Goal: Entertainment & Leisure: Consume media (video, audio)

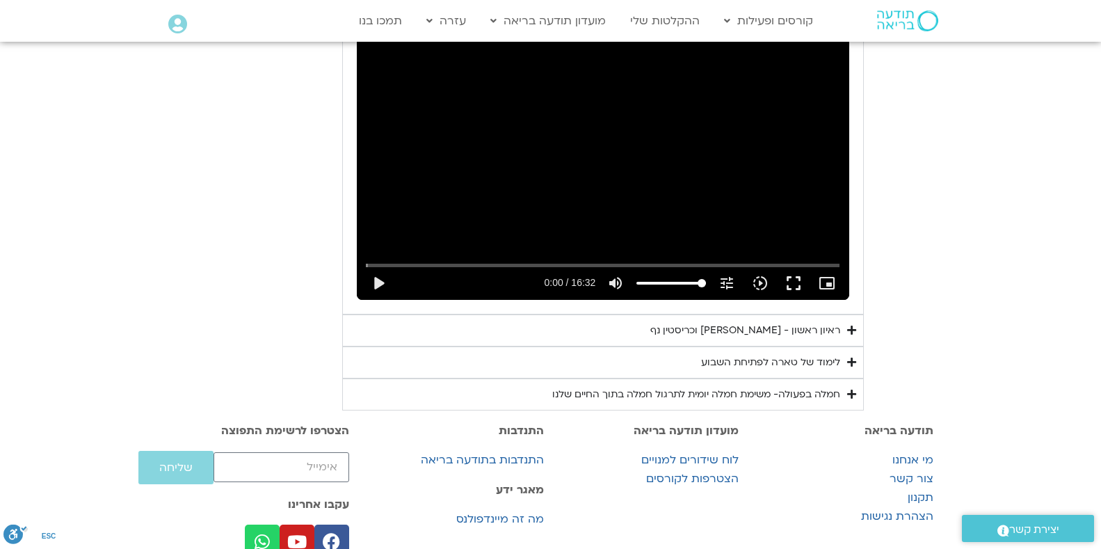
scroll to position [818, 0]
click at [362, 301] on button "play_arrow" at bounding box center [378, 283] width 33 height 33
click at [810, 301] on button "fullscreen" at bounding box center [793, 283] width 33 height 33
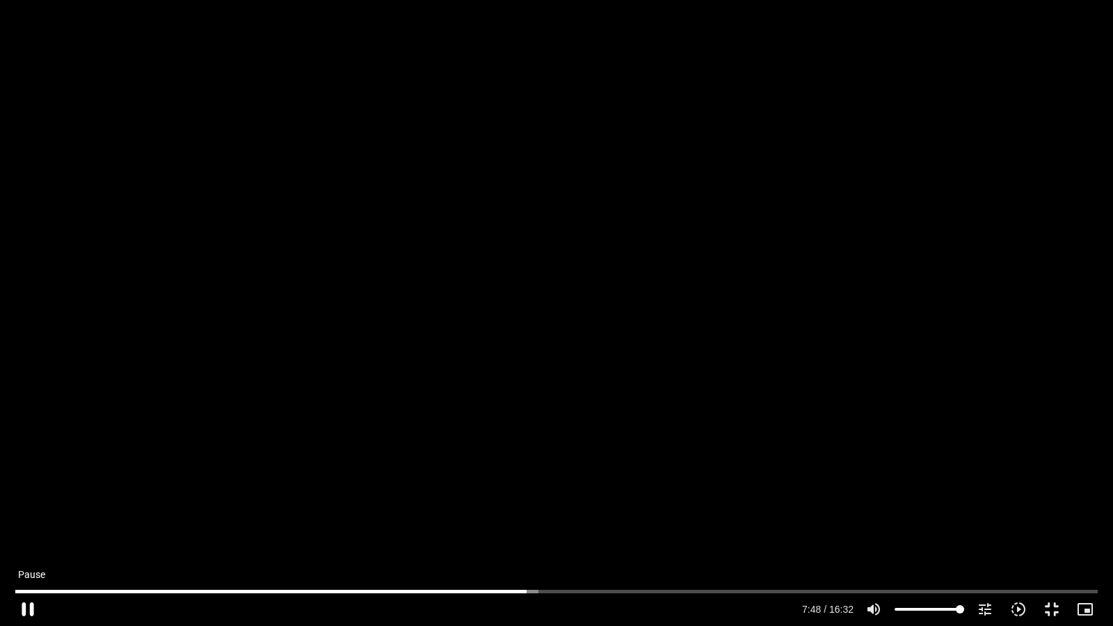
click at [29, 548] on button "pause" at bounding box center [27, 609] width 33 height 33
click at [29, 548] on button "play_arrow" at bounding box center [27, 609] width 33 height 33
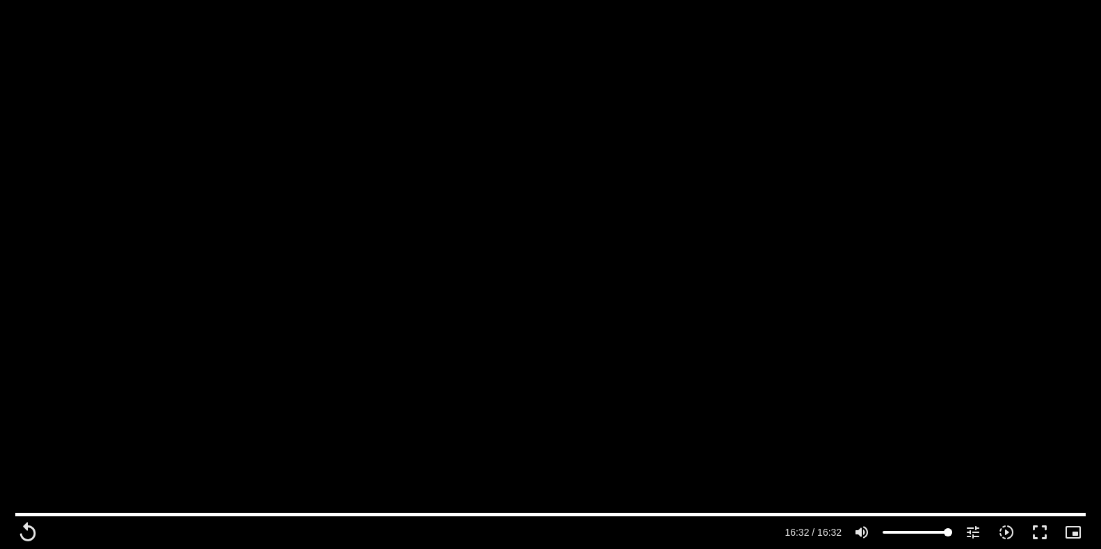
scroll to position [1065, 0]
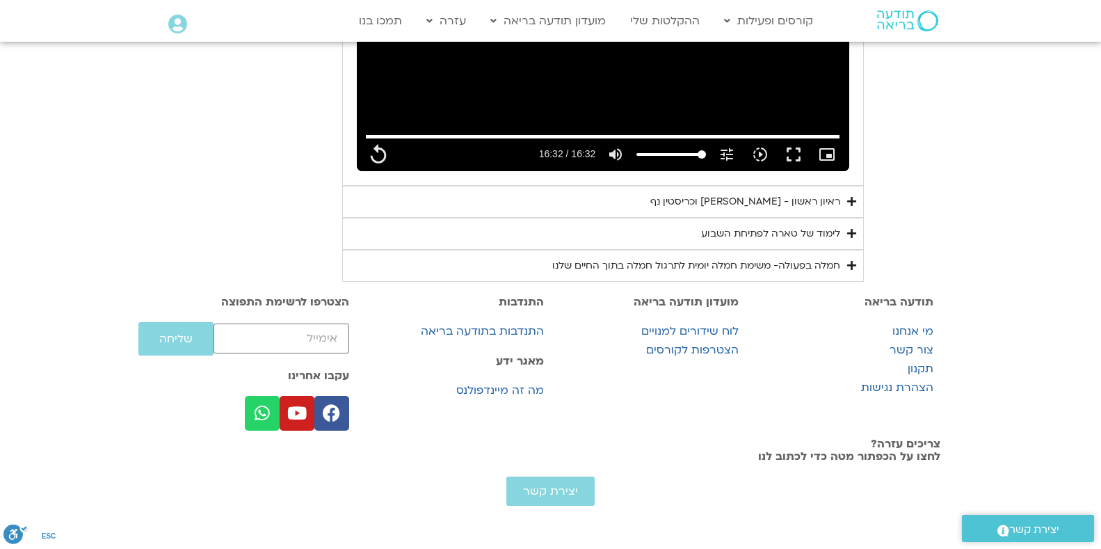
click at [840, 193] on div "ראיון ראשון - [PERSON_NAME] וכריסטין נף" at bounding box center [745, 201] width 190 height 17
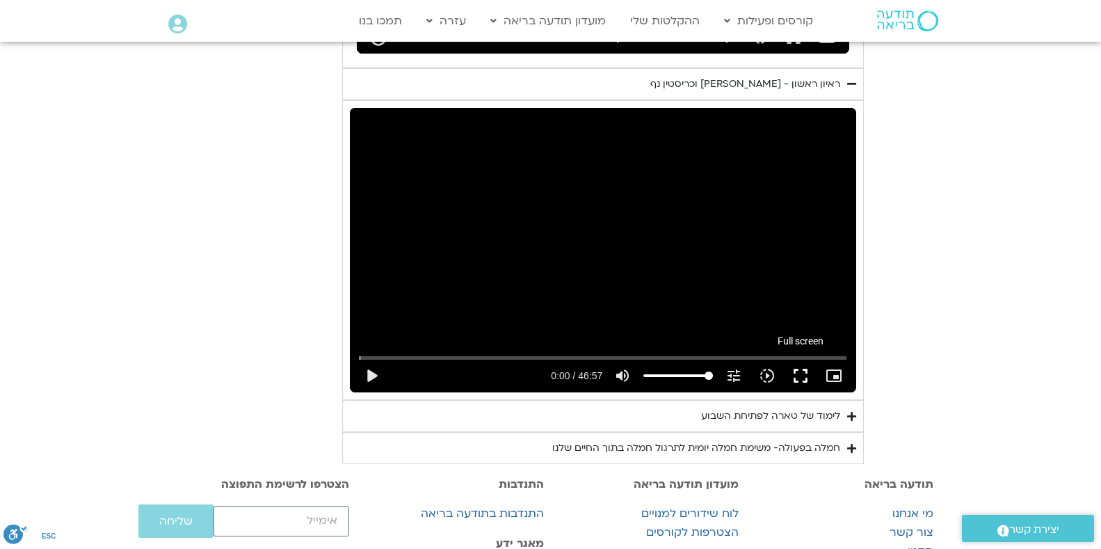
click at [817, 392] on button "fullscreen" at bounding box center [800, 375] width 33 height 33
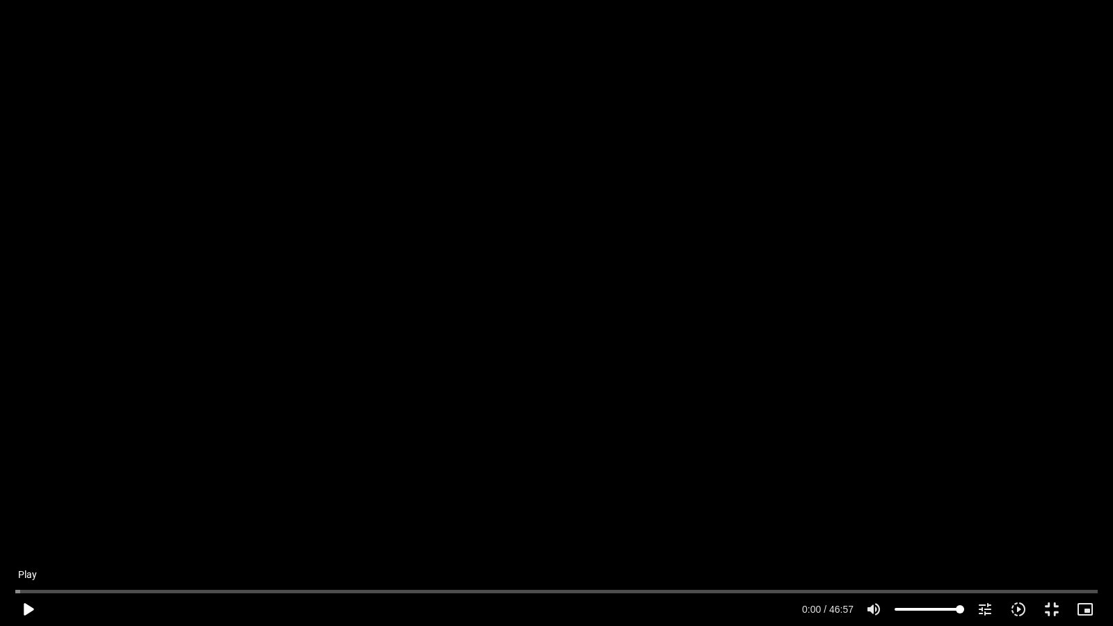
click at [27, 548] on button "play_arrow" at bounding box center [27, 609] width 33 height 33
type input "992.52"
type input "0.01373"
type input "992.52"
type input "0.098099"
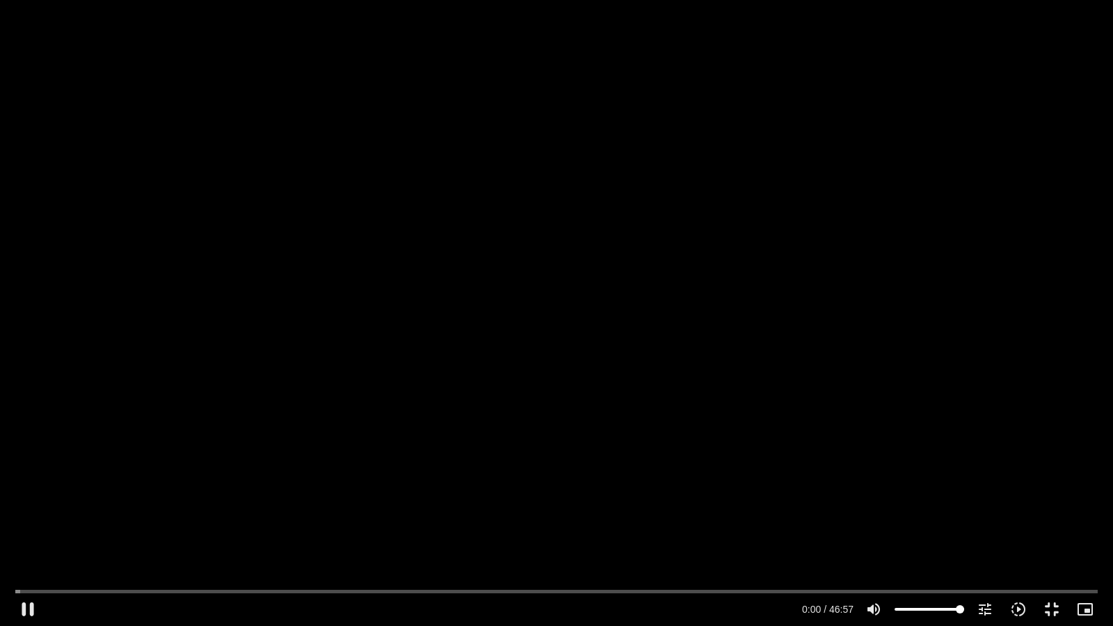
type input "992.52"
type input "0.231633"
type input "992.52"
type input "0.363893"
type input "992.52"
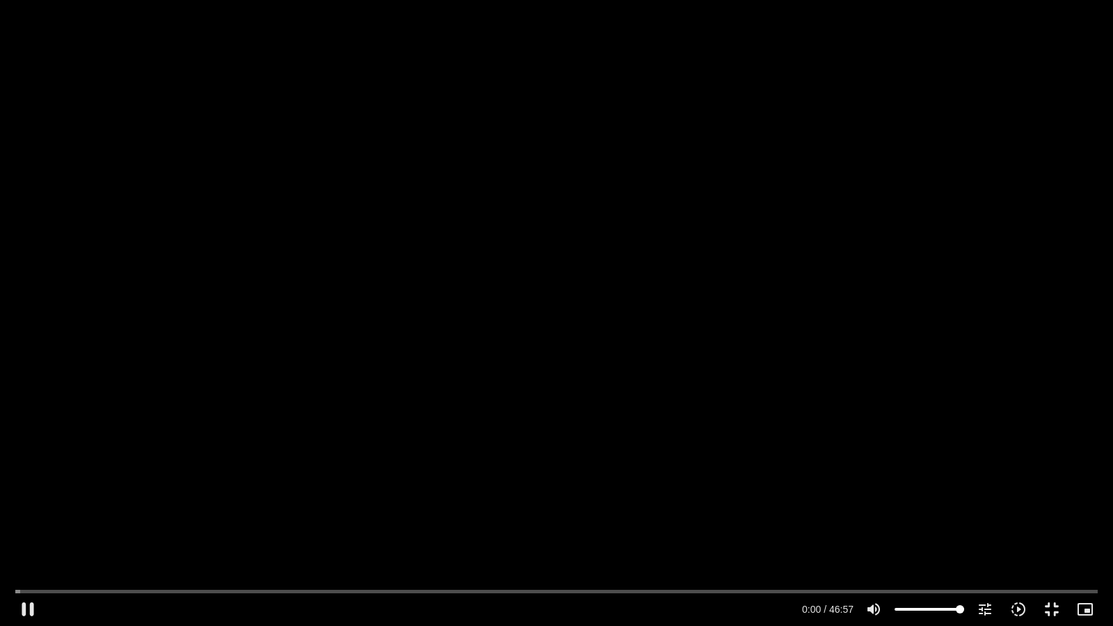
type input "0.448138"
type input "992.52"
type input "0.523278"
type input "992.52"
type input "0.651147"
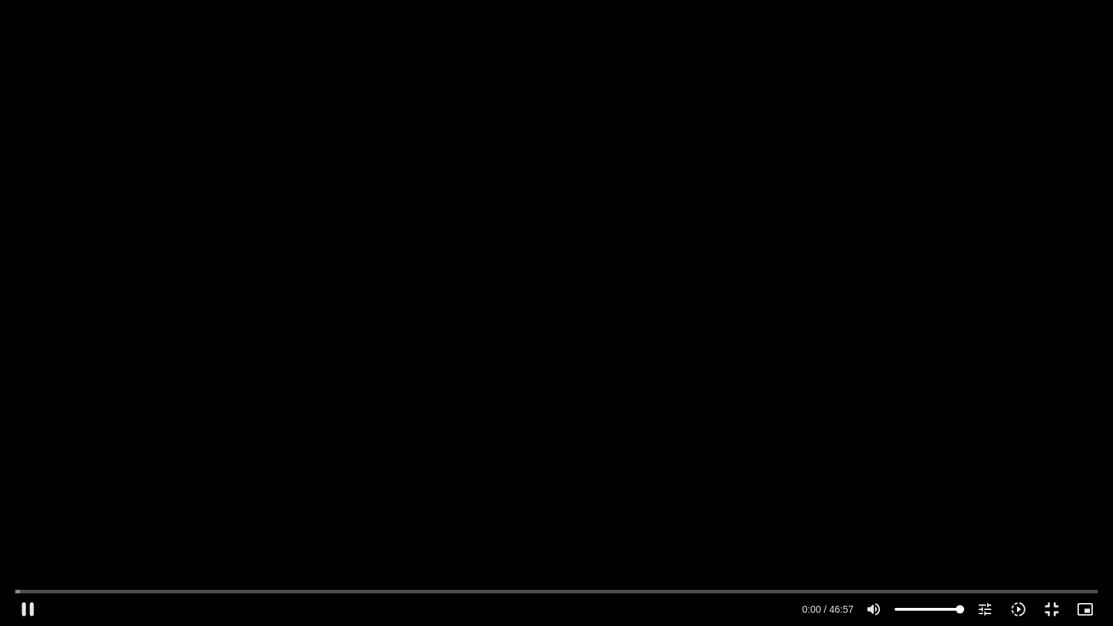
type input "992.52"
type input "0.78102"
type input "992.52"
type input "0.907348"
type input "992.52"
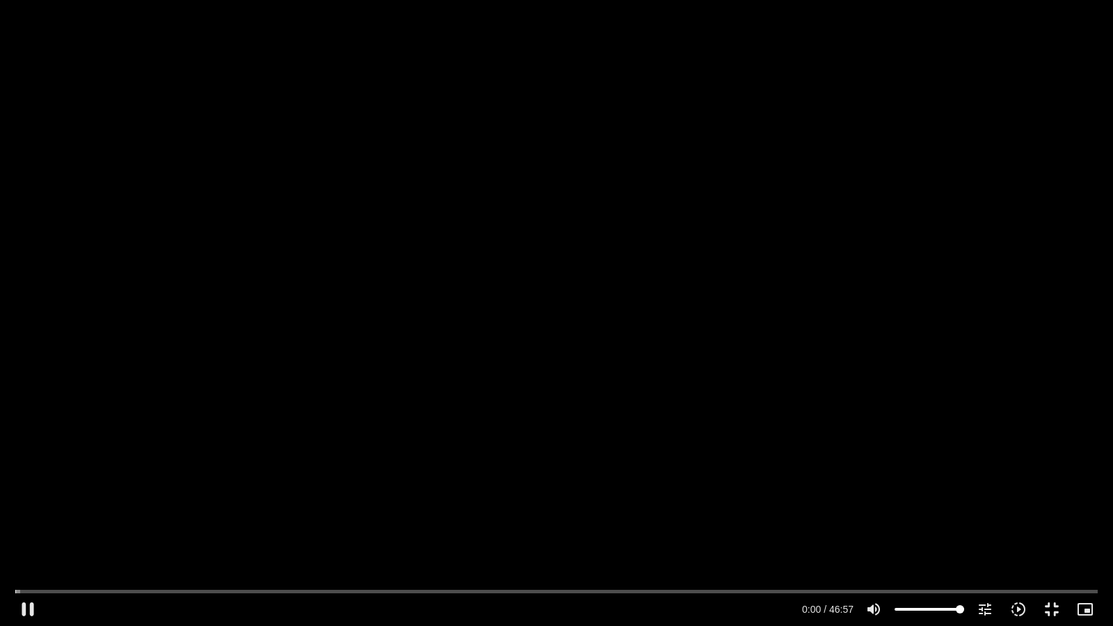
type input "1.035313"
type input "992.52"
type input "1.164553"
type input "992.52"
type input "1.291315"
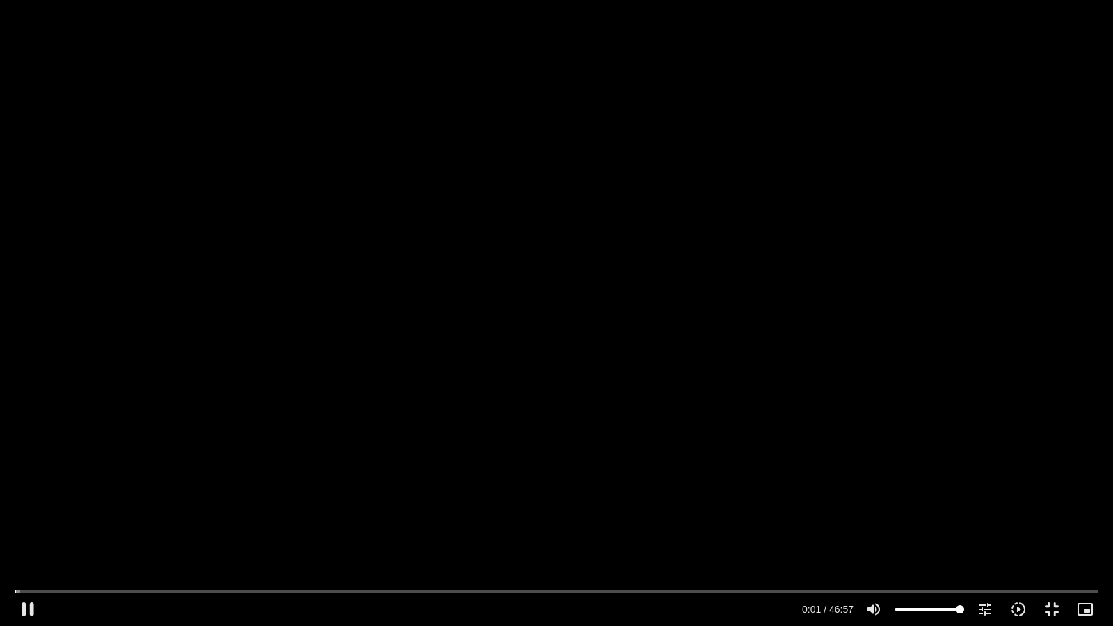
type input "992.52"
type input "1.419333"
type input "992.52"
type input "1.647378"
type input "992.52"
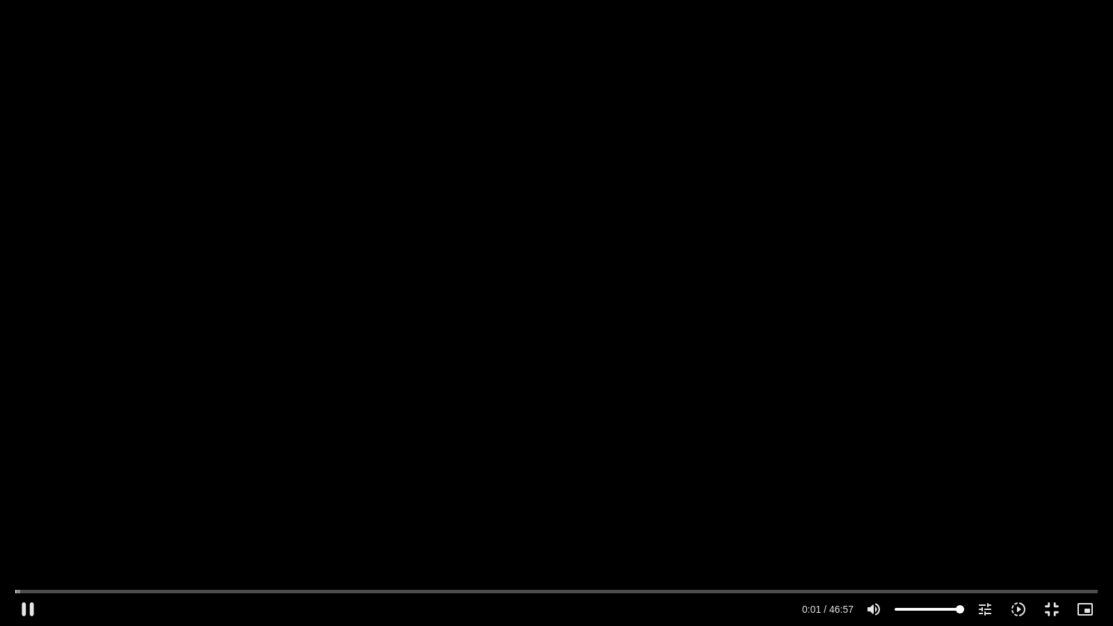
type input "1.675388"
type input "992.52"
type input "1.803372"
type input "992.52"
type input "1.93359"
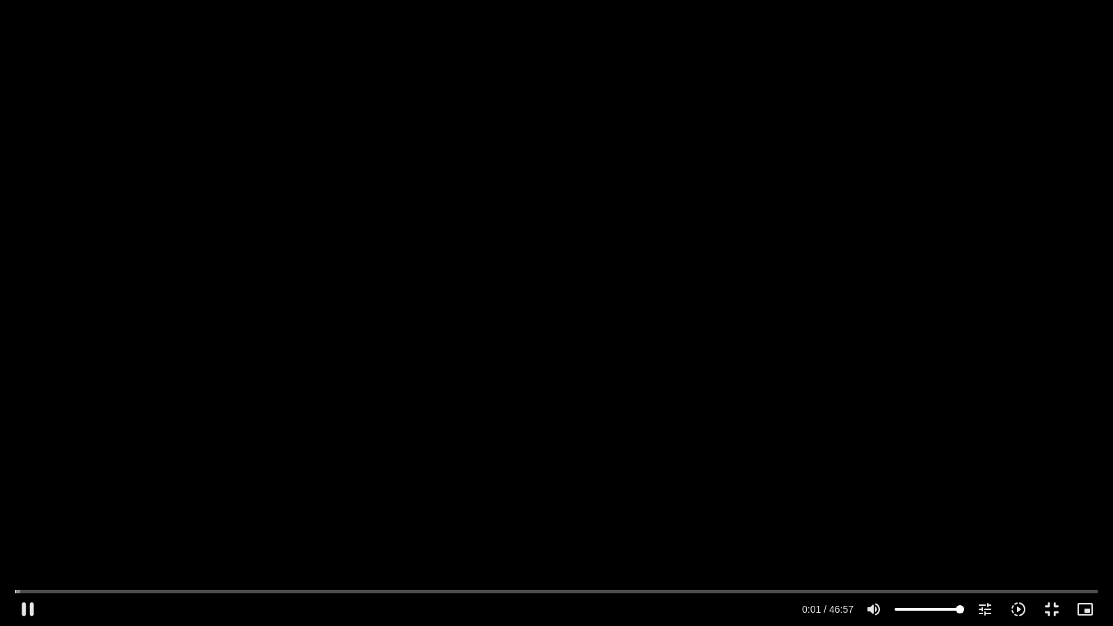
type input "992.52"
type input "2.065095"
type input "992.52"
type input "2.198221"
type input "992.52"
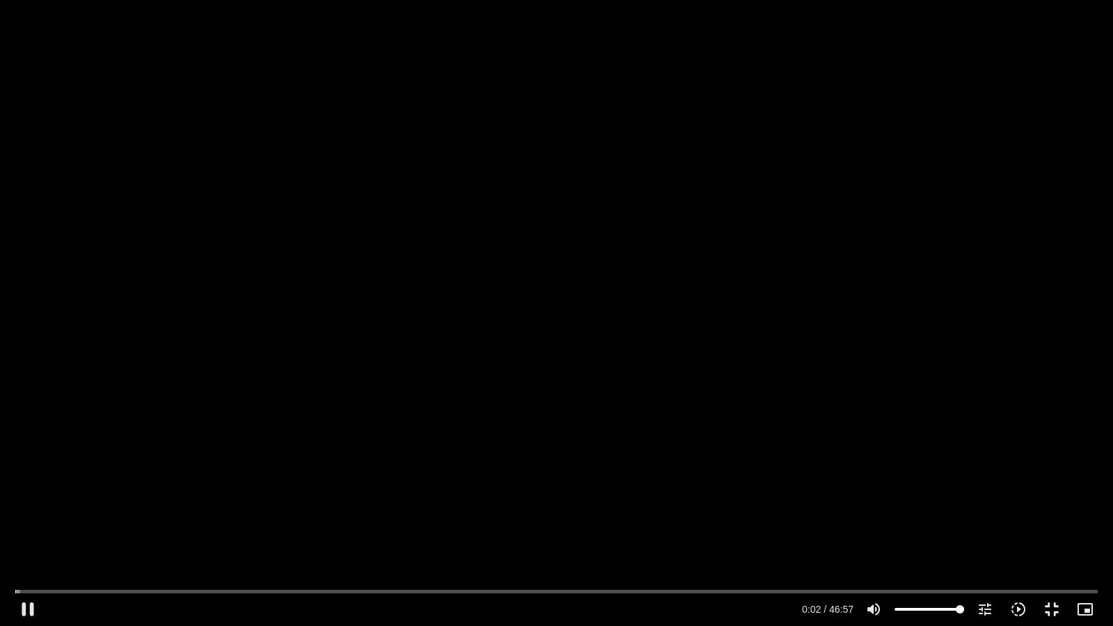
type input "2.323487"
type input "992.52"
type input "2.451848"
type input "992.52"
type input "2.579575"
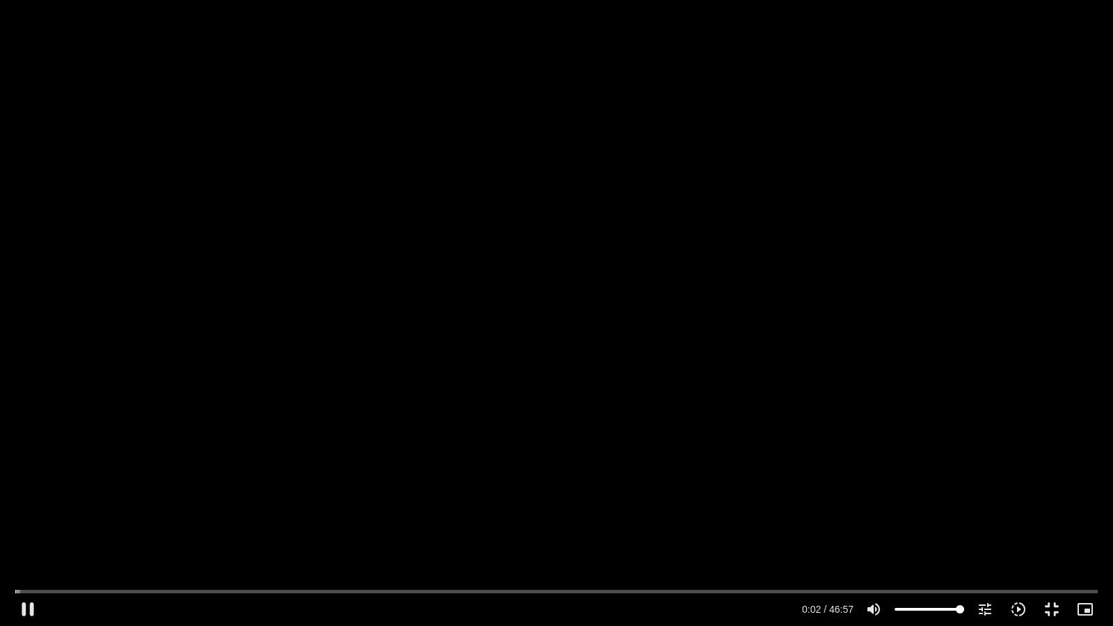
type input "992.52"
type input "2.707444"
type input "992.52"
type input "2.832622"
type input "992.52"
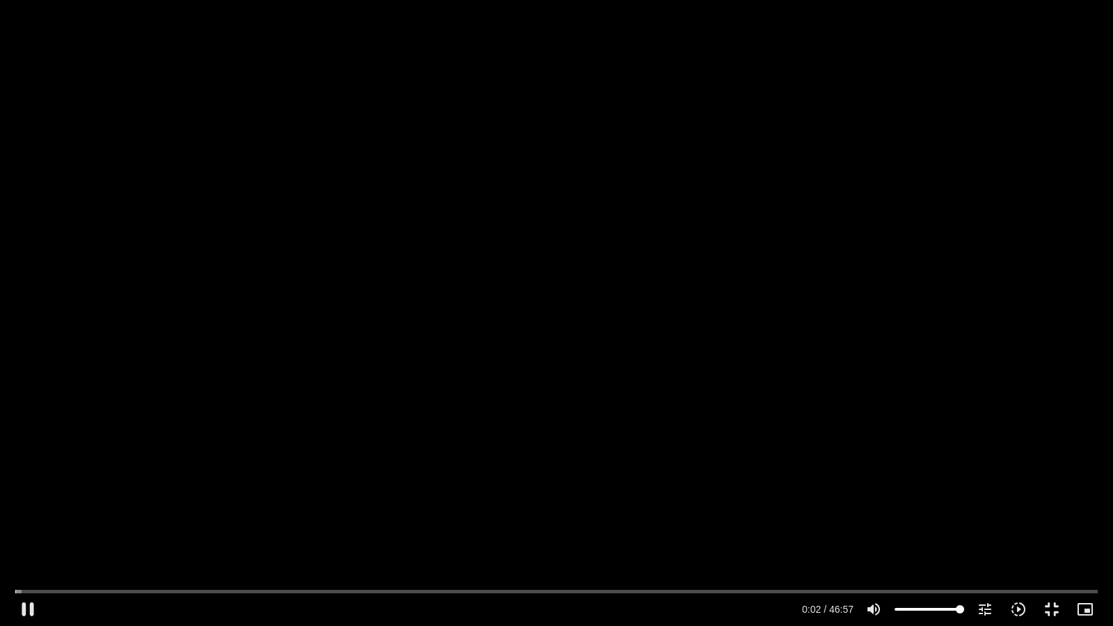
type input "2.965347"
type input "992.52"
type input "3.091407"
type input "992.52"
type input "3.219445"
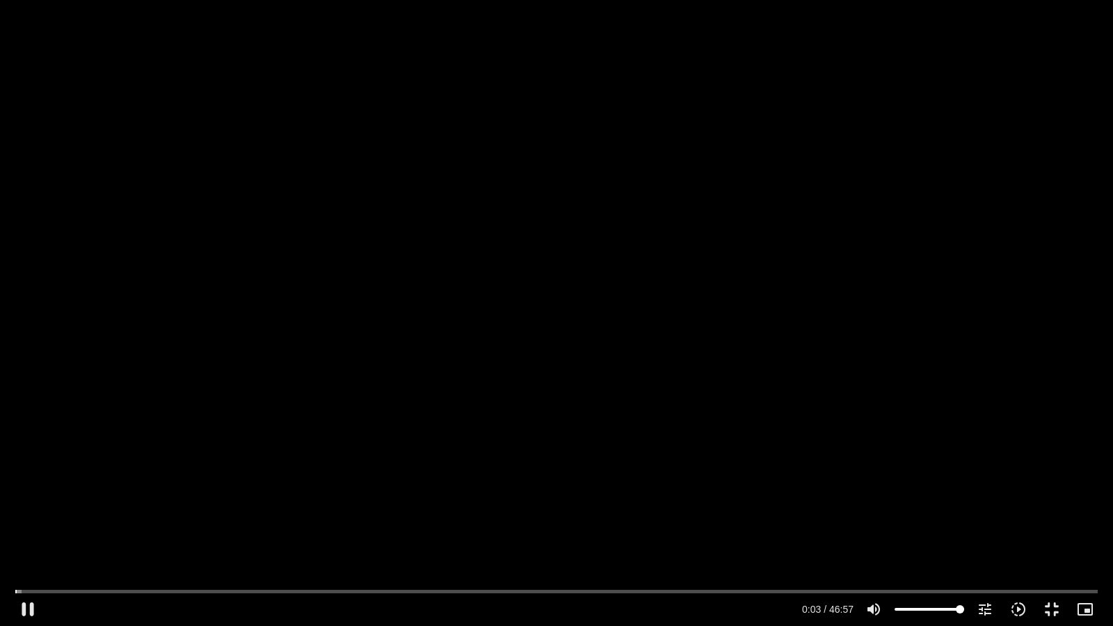
type input "992.52"
type input "3.347451"
type input "992.52"
type input "3.47549"
type input "992.52"
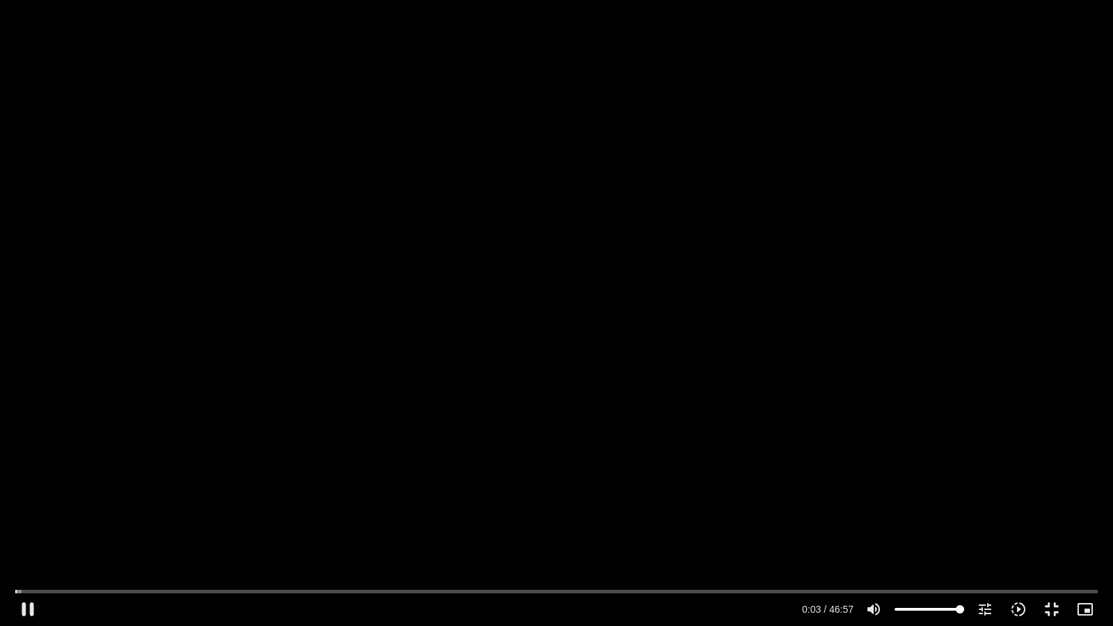
type input "3.603492"
type input "992.52"
type input "3.732323"
type input "992.52"
type input "3.859442"
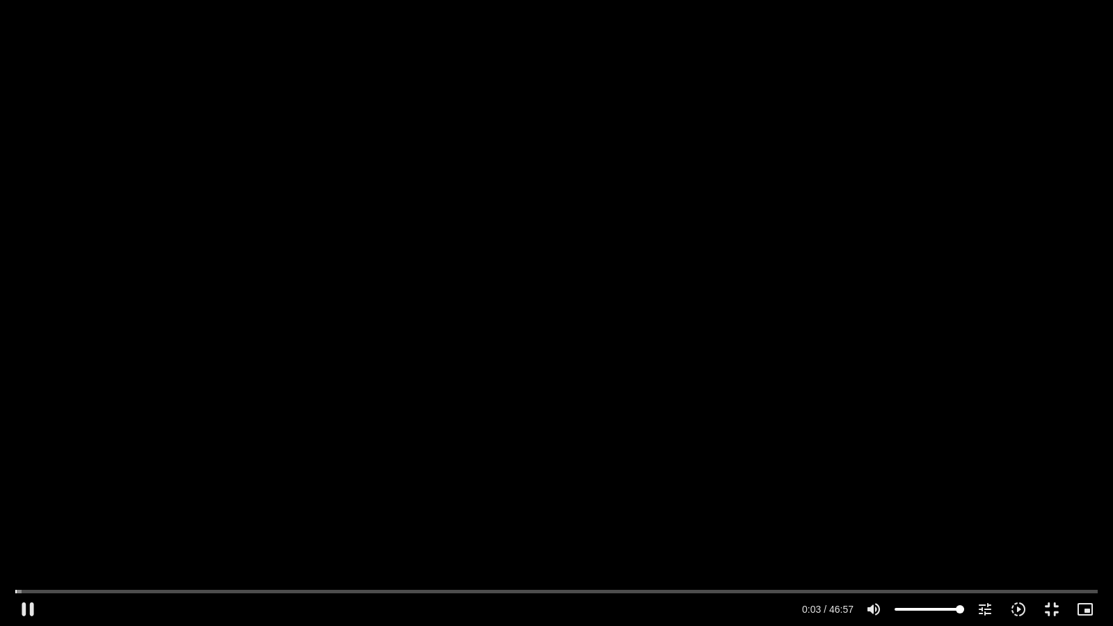
type input "992.52"
type input "3.987494"
type input "992.52"
type input "4.11439"
type input "992.52"
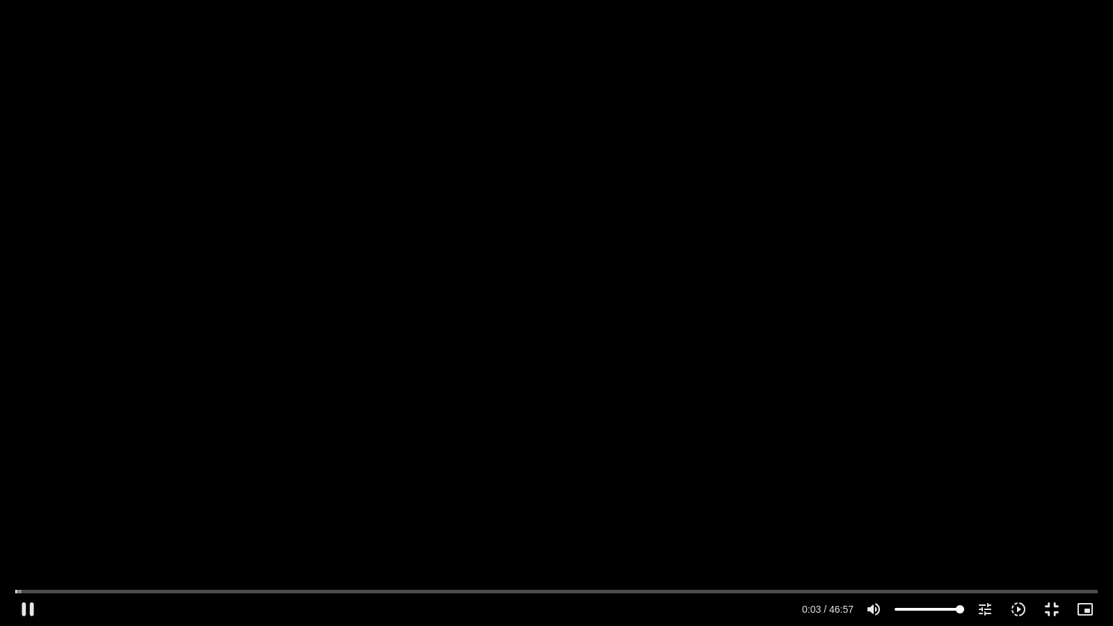
type input "4.243591"
type input "992.52"
type input "4.371478"
type input "992.52"
type input "4.59784"
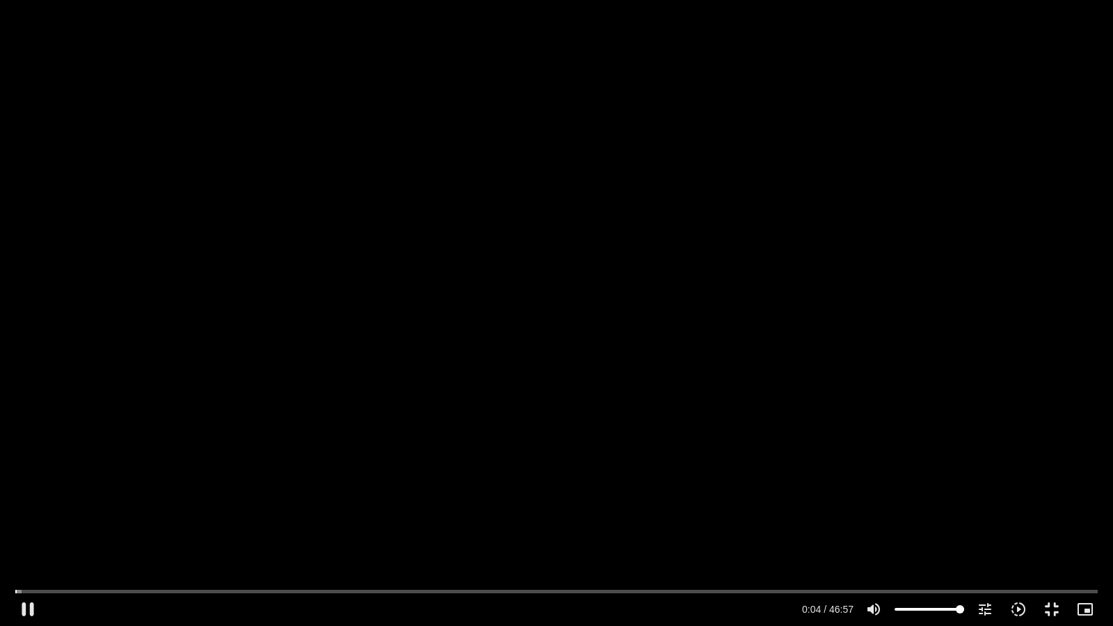
type input "992.52"
type input "4.632828"
type input "992.52"
type input "4.755618"
type input "992.52"
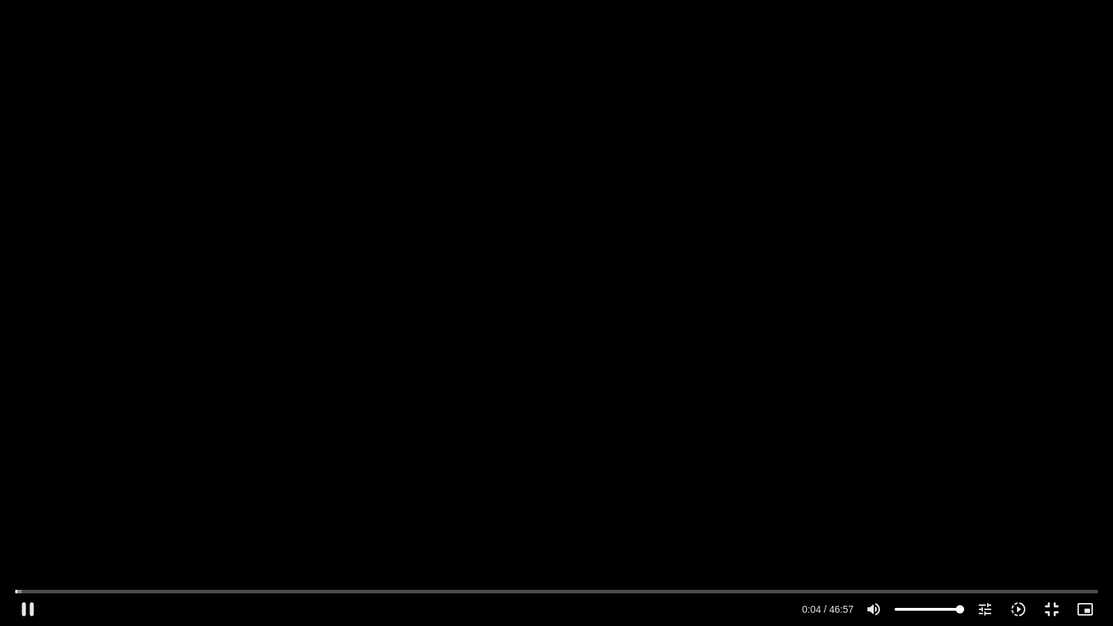
type input "4.881937"
type input "992.52"
type input "5.099584"
type input "992.52"
type input "5.23334"
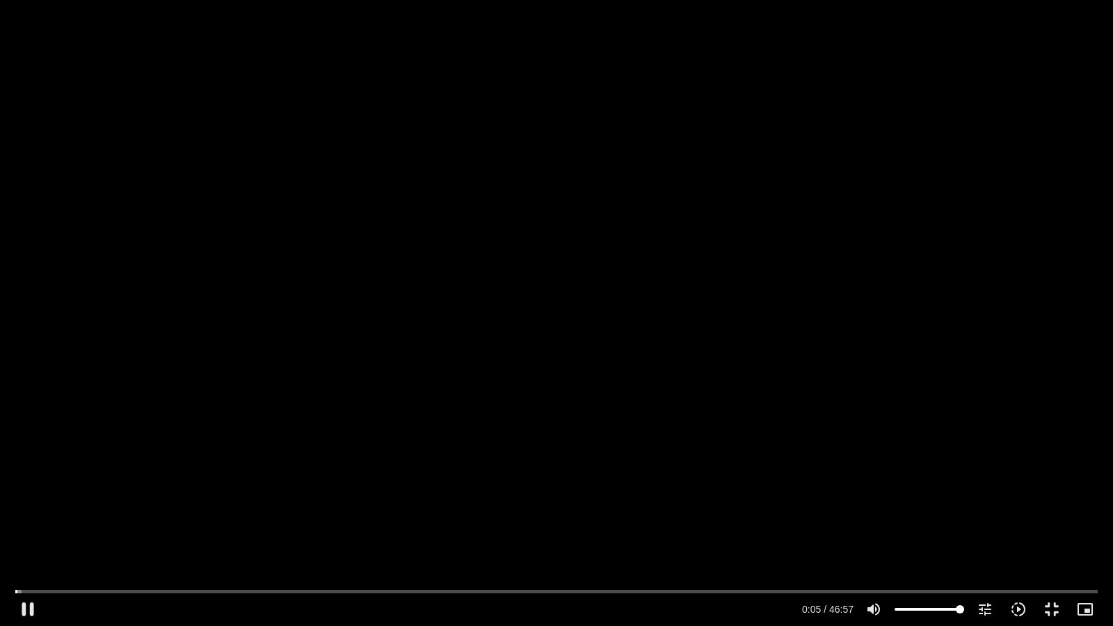
type input "992.52"
type input "5.366506"
type input "992.52"
type input "5.482506"
type input "992.52"
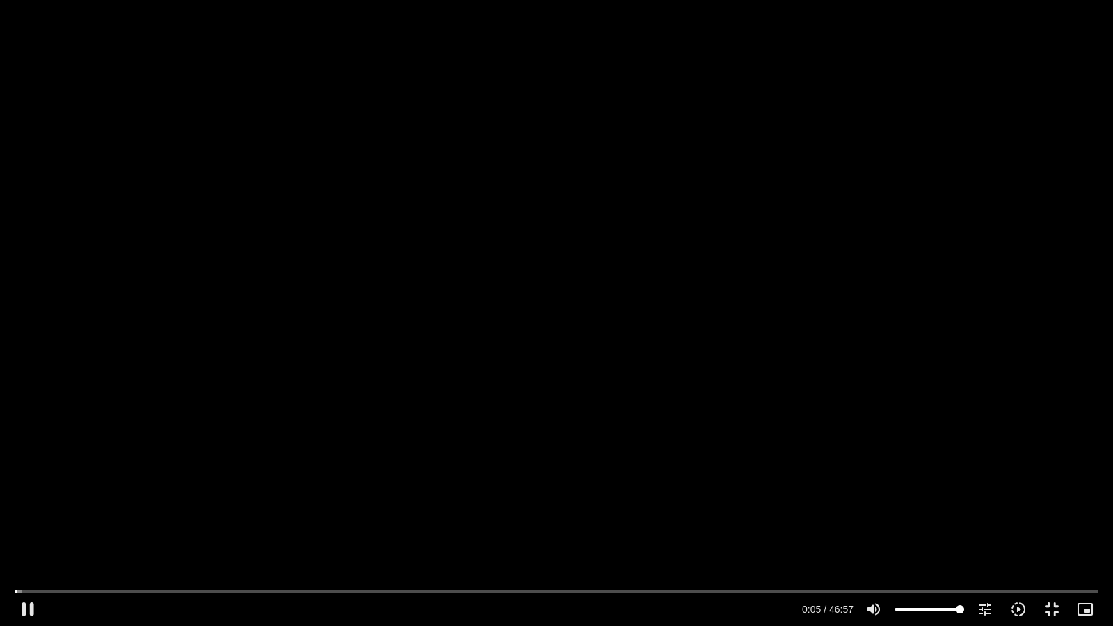
type input "5.599298"
type input "992.52"
type input "5.659562"
type input "992.52"
type input "5.787601"
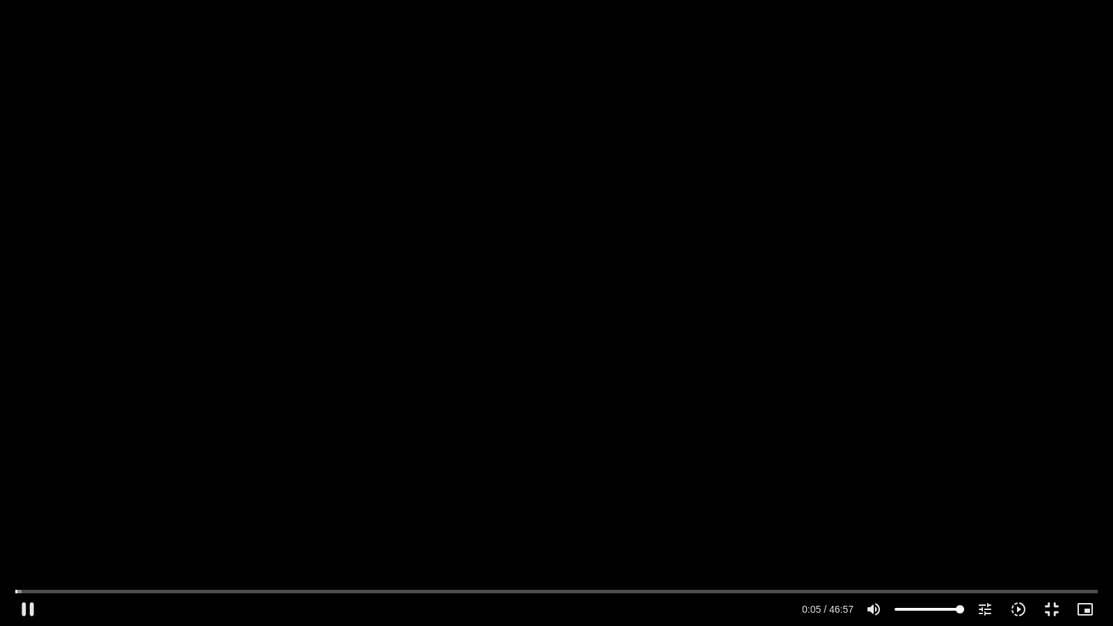
type input "992.52"
type input "5.917666"
type input "992.52"
type input "6.043756"
type input "992.52"
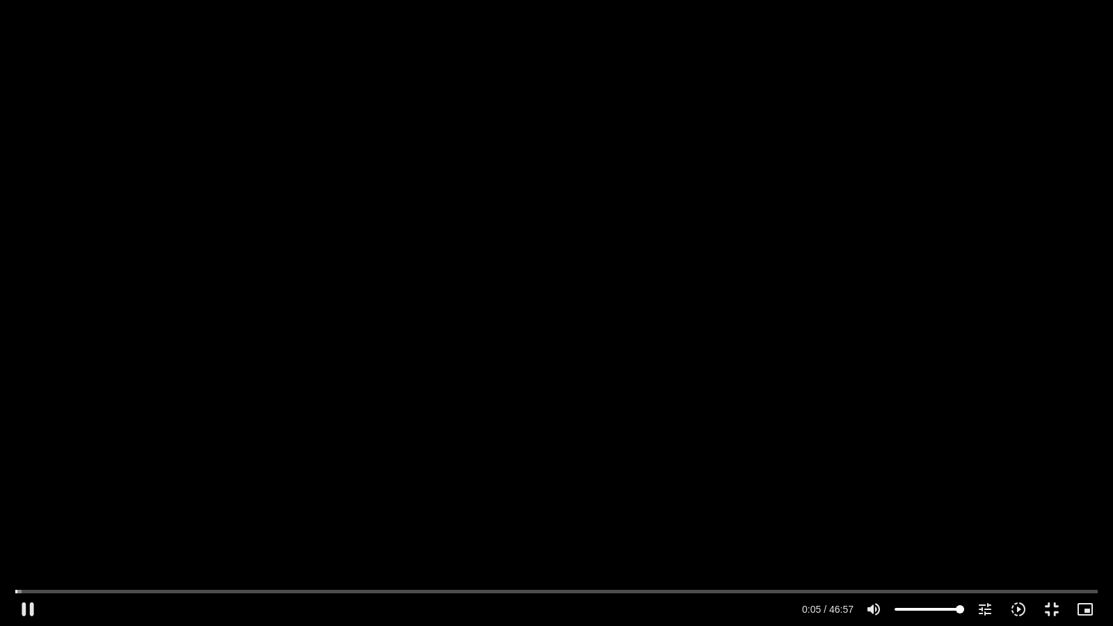
type input "6.16943"
type input "992.52"
type input "6.299603"
type input "992.52"
type input "6.42763"
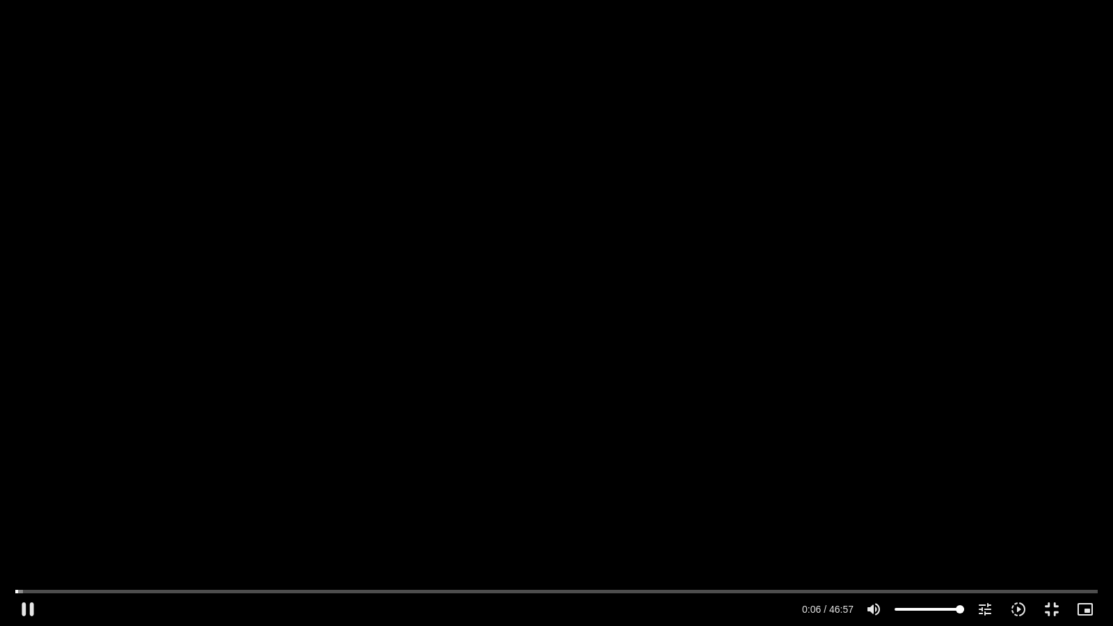
type input "992.52"
type input "6.555622"
type input "992.52"
type input "6.682562"
type input "992.52"
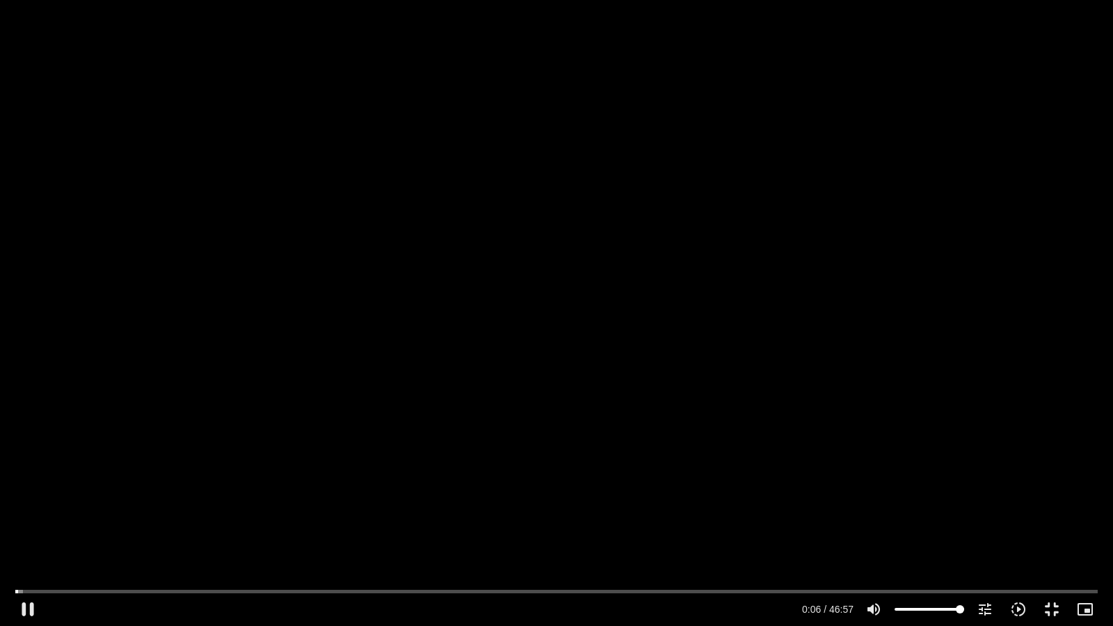
type input "6.811634"
type input "992.52"
type input "6.939599"
type input "992.52"
type input "7.066922"
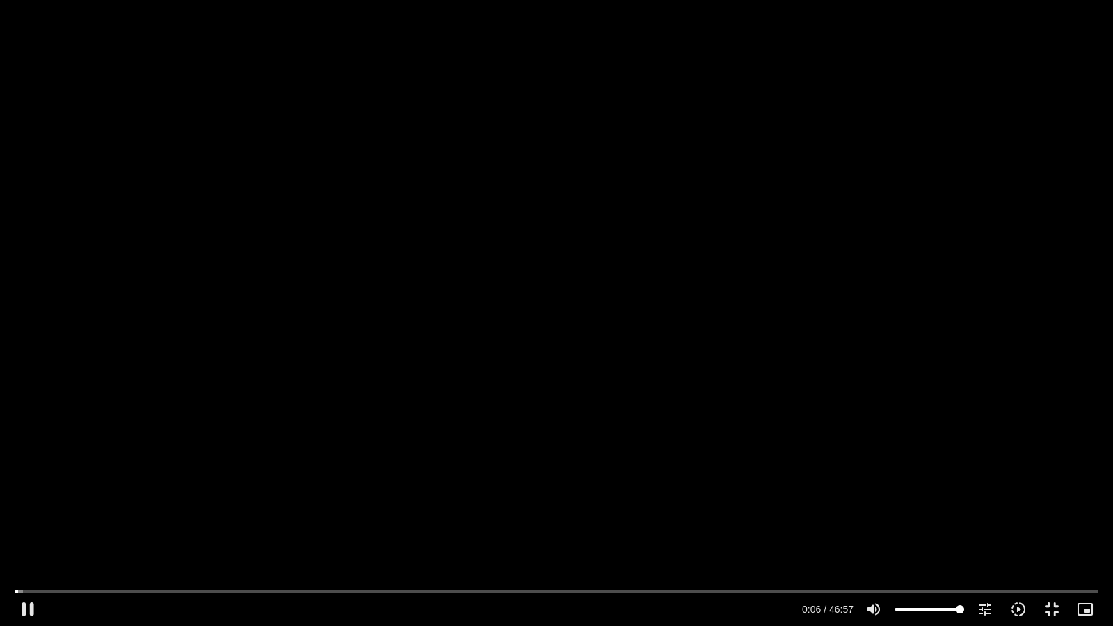
type input "992.52"
type input "7.195727"
type input "992.52"
type input "7.323637"
type input "992.52"
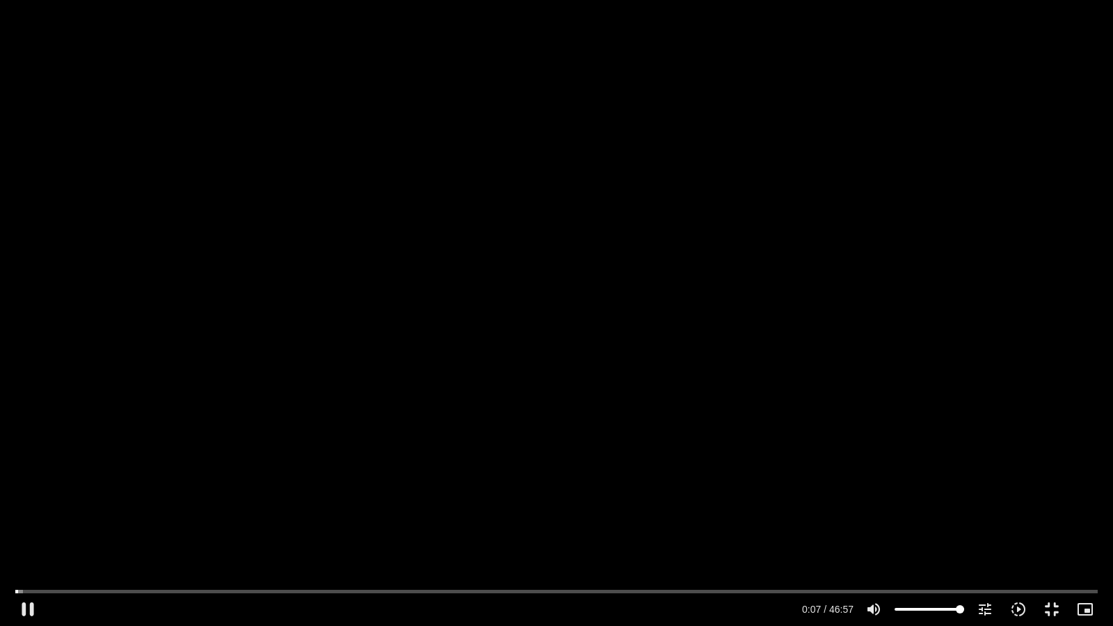
type input "7.449368"
type input "992.52"
type input "7.579768"
type input "992.52"
type input "7.707972"
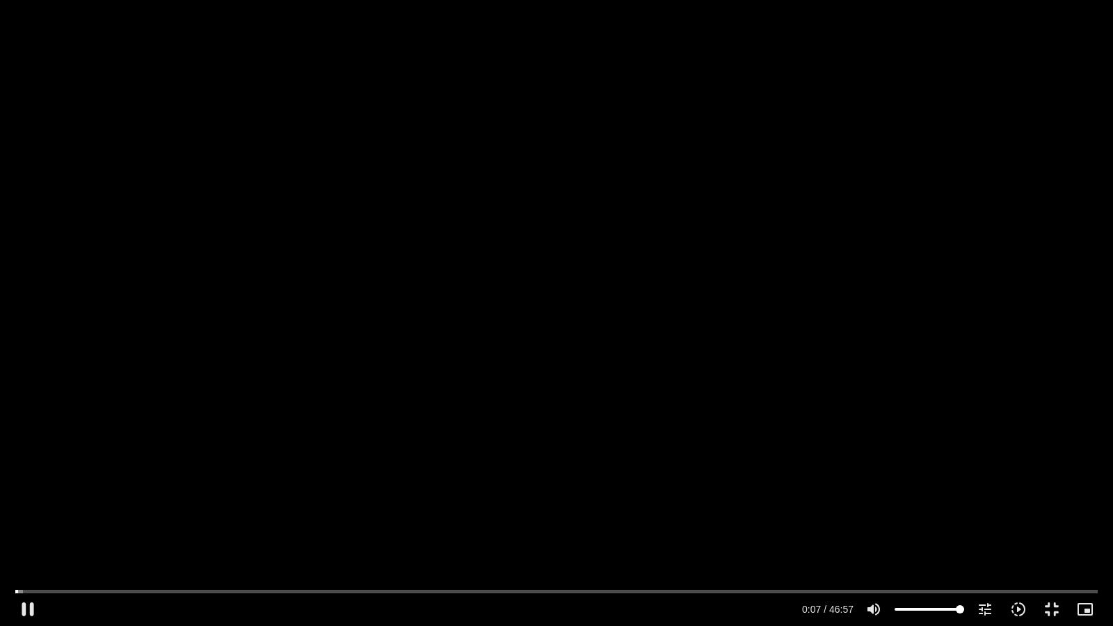
type input "992.52"
type input "7.833625"
type input "992.52"
type input "7.962712"
type input "992.52"
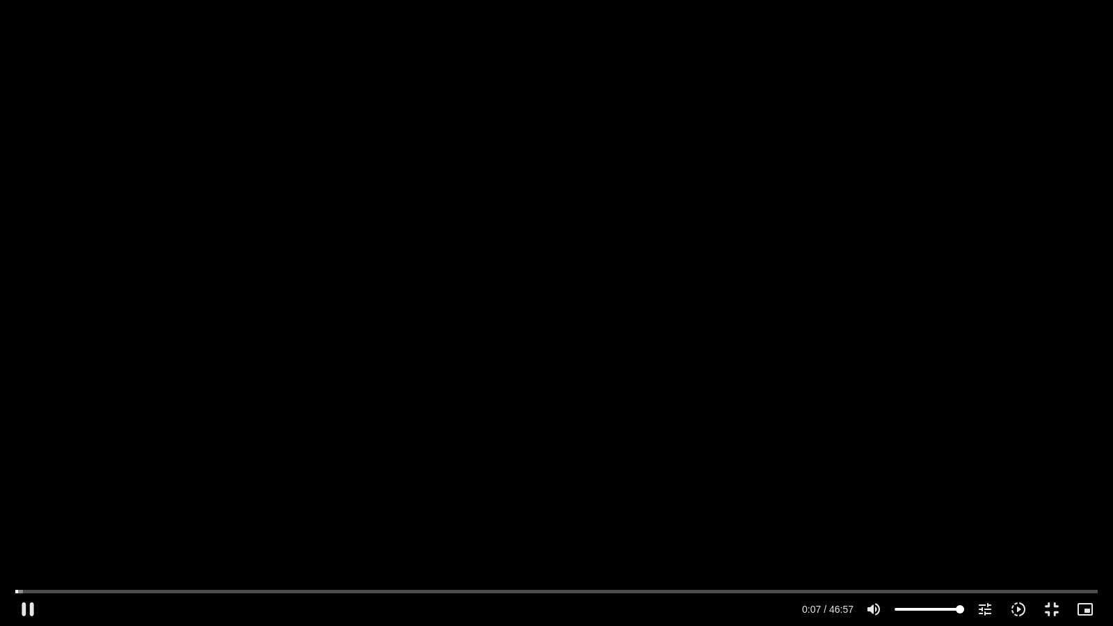
type input "8.091687"
type input "992.52"
type input "8.21921"
type input "992.52"
type input "8.346773"
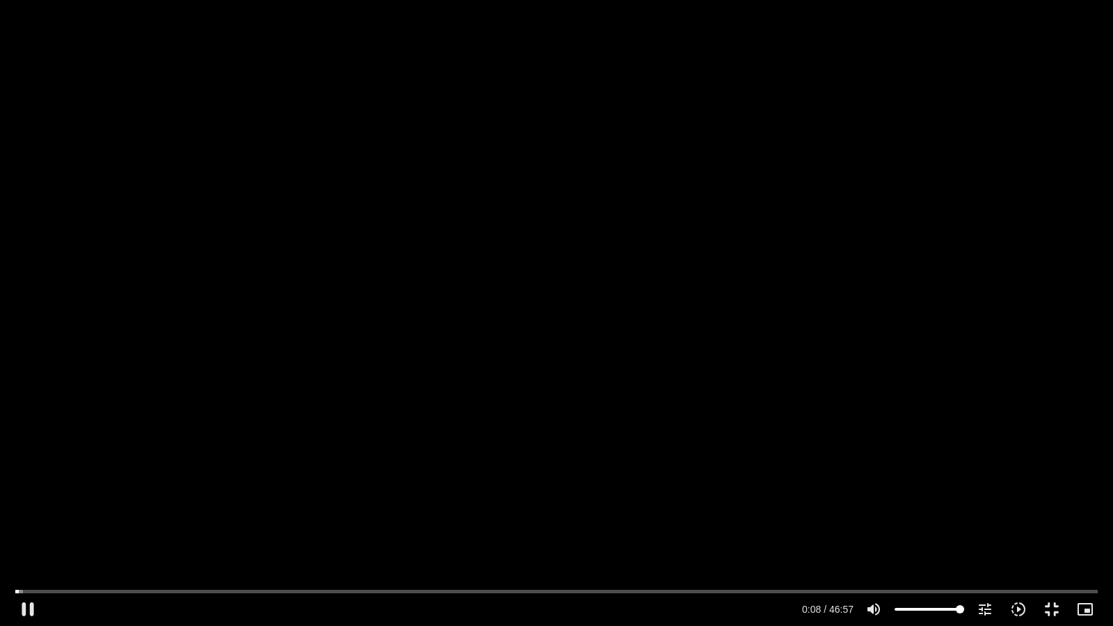
type input "992.52"
type input "8.474744"
type input "992.52"
type input "8.601259"
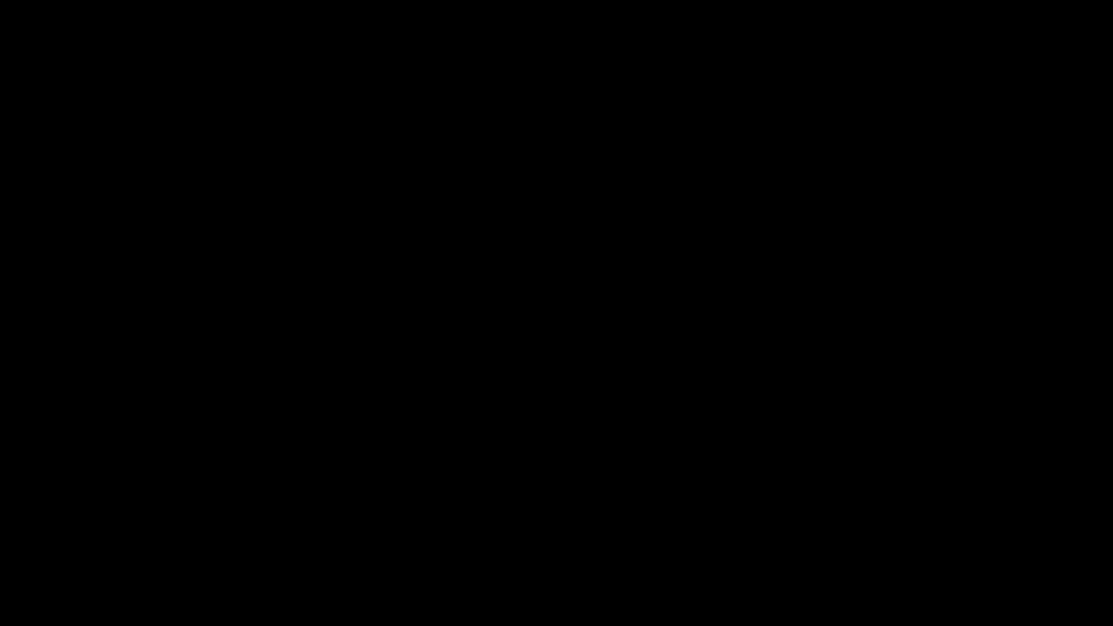
type input "992.52"
type input "14.468996"
type input "992.52"
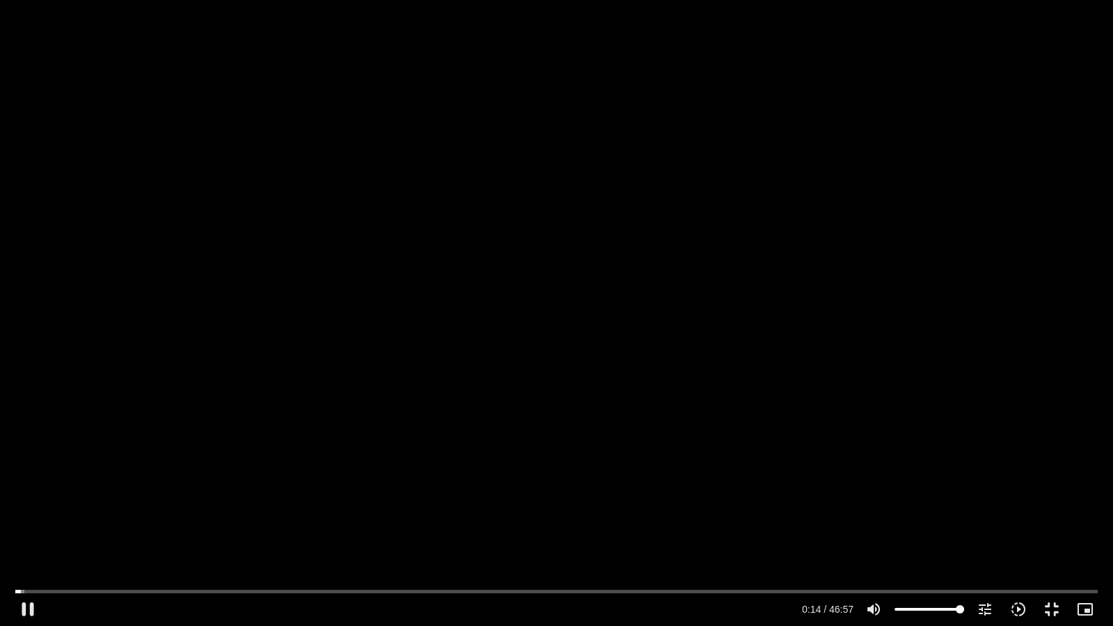
type input "14.584125"
type input "992.52"
type input "14.624128"
type input "992.52"
type input "14.852"
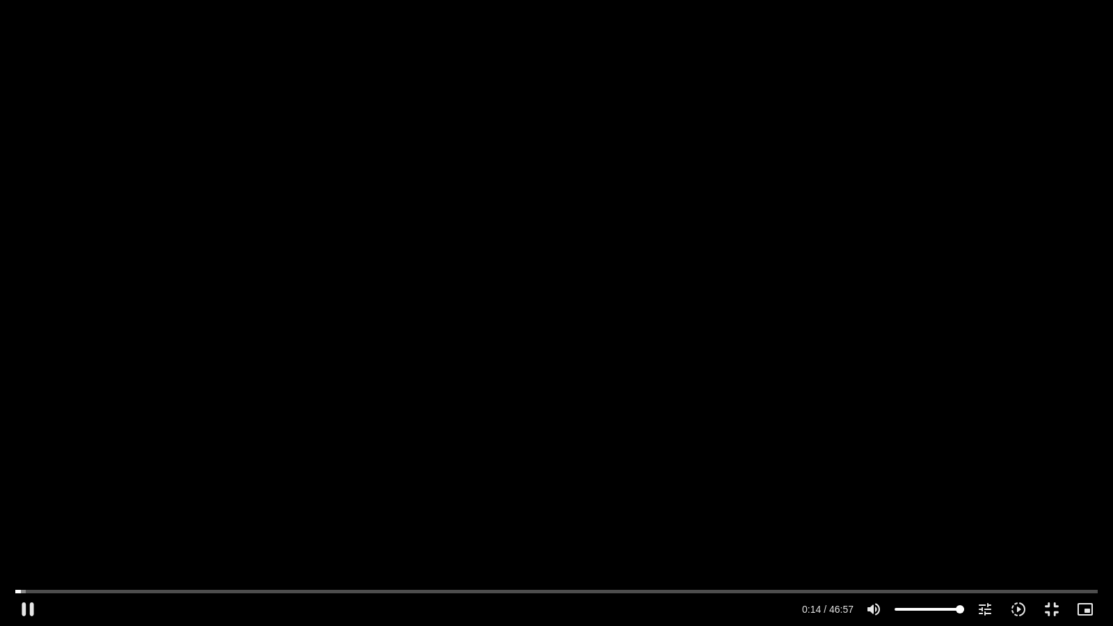
type input "992.52"
type input "14.969956"
type input "992.52"
type input "15.052563"
type input "992.52"
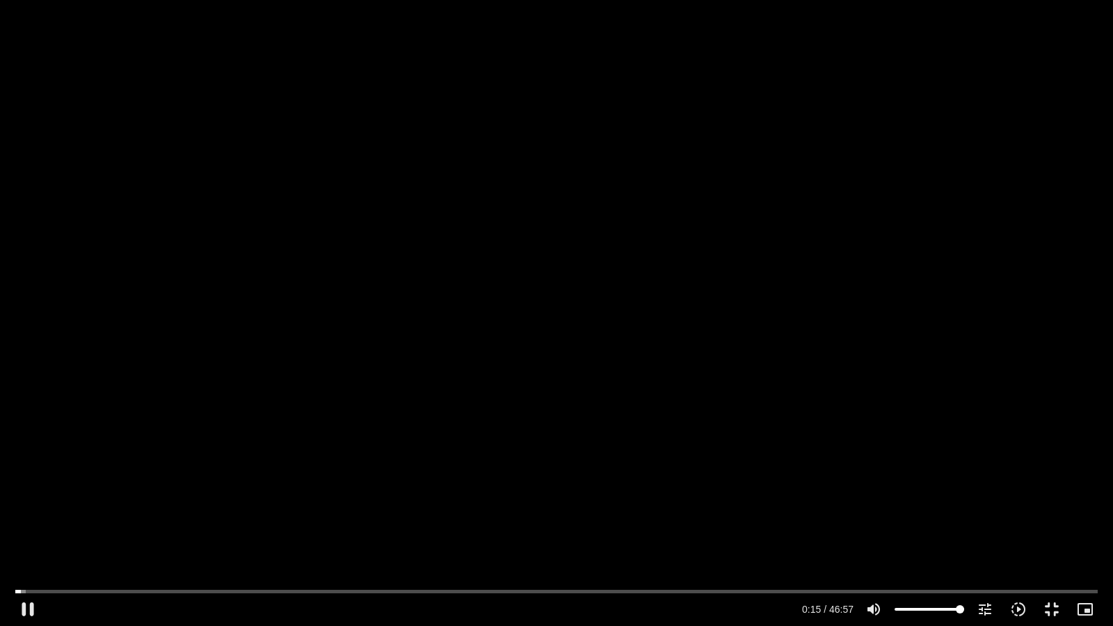
type input "15.136523"
type input "992.52"
type input "15.269093"
type input "992.52"
type input "15.3951"
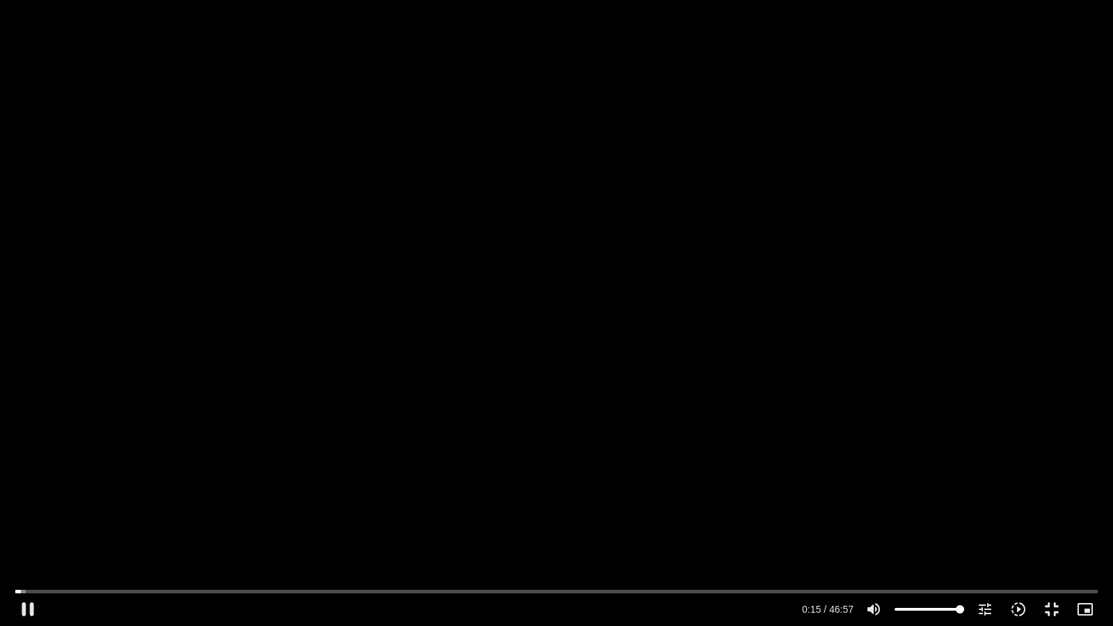
type input "992.52"
type input "15.523329"
type input "992.52"
type input "15.65254"
type input "992.52"
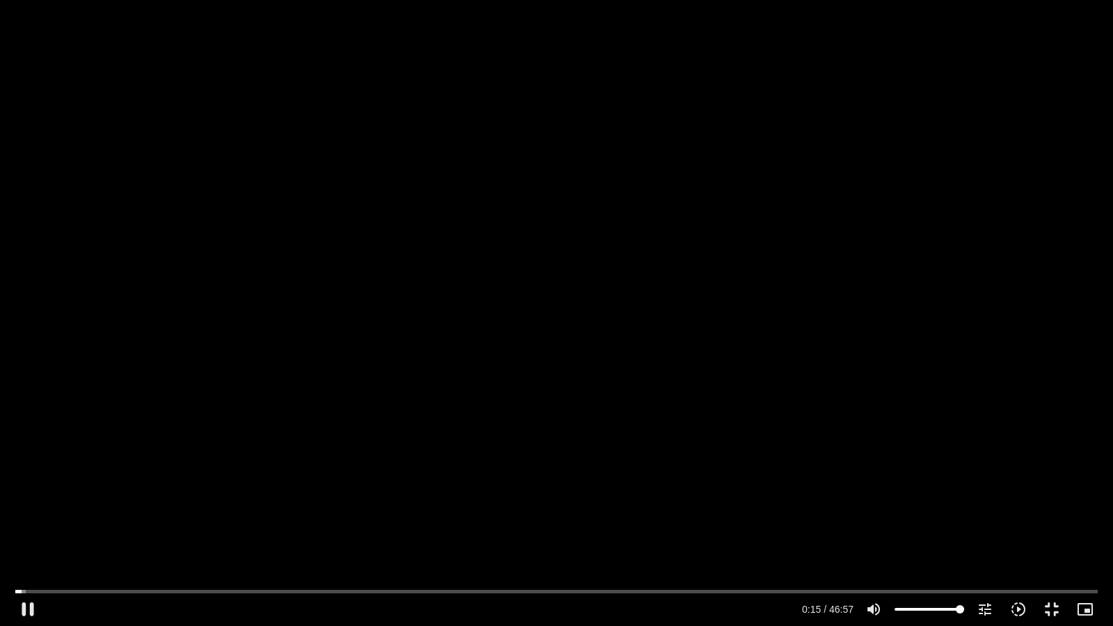
type input "15.779674"
type input "992.52"
type input "15.907095"
type input "992.52"
type input "16.036927"
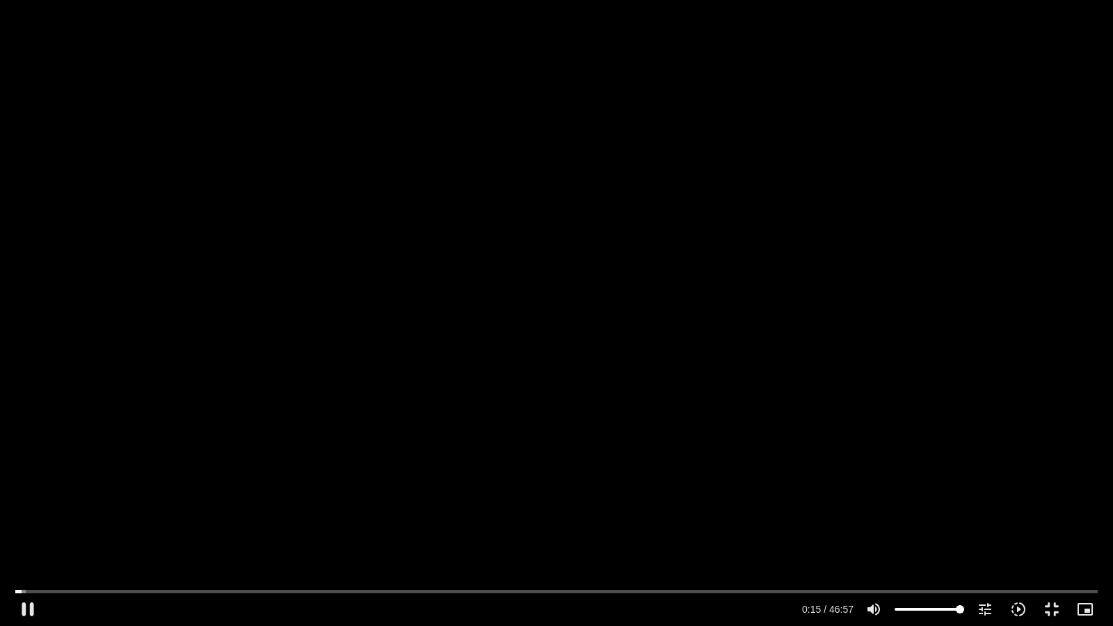
type input "992.52"
type input "16.163367"
type input "992.52"
type input "16.292169"
type input "992.52"
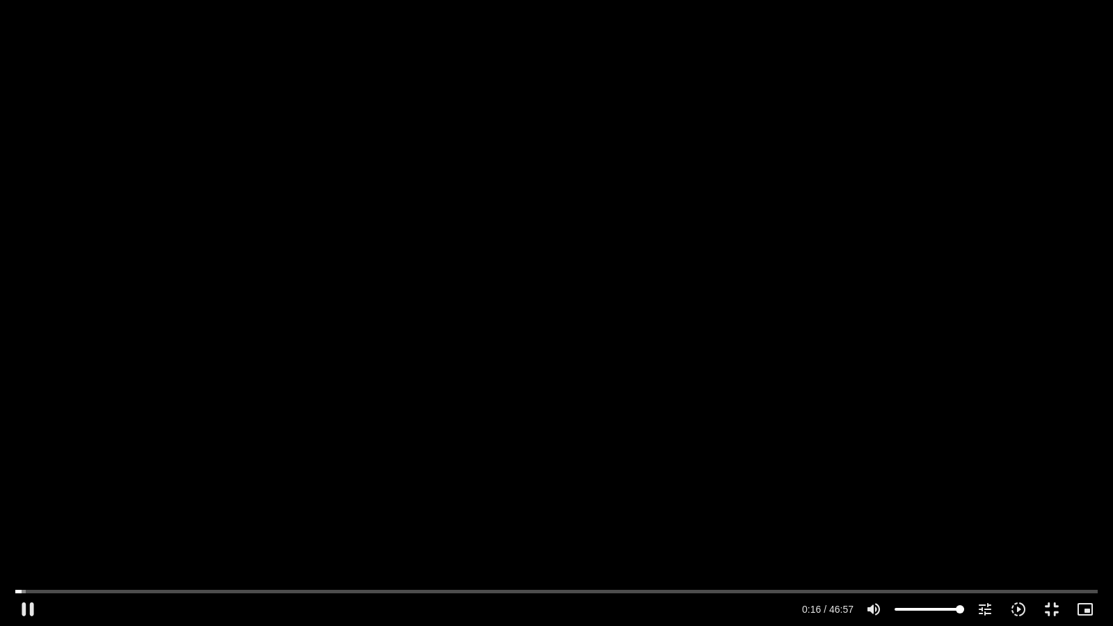
type input "16.418403"
type input "992.52"
type input "16.547243"
type input "992.52"
type input "16.675234"
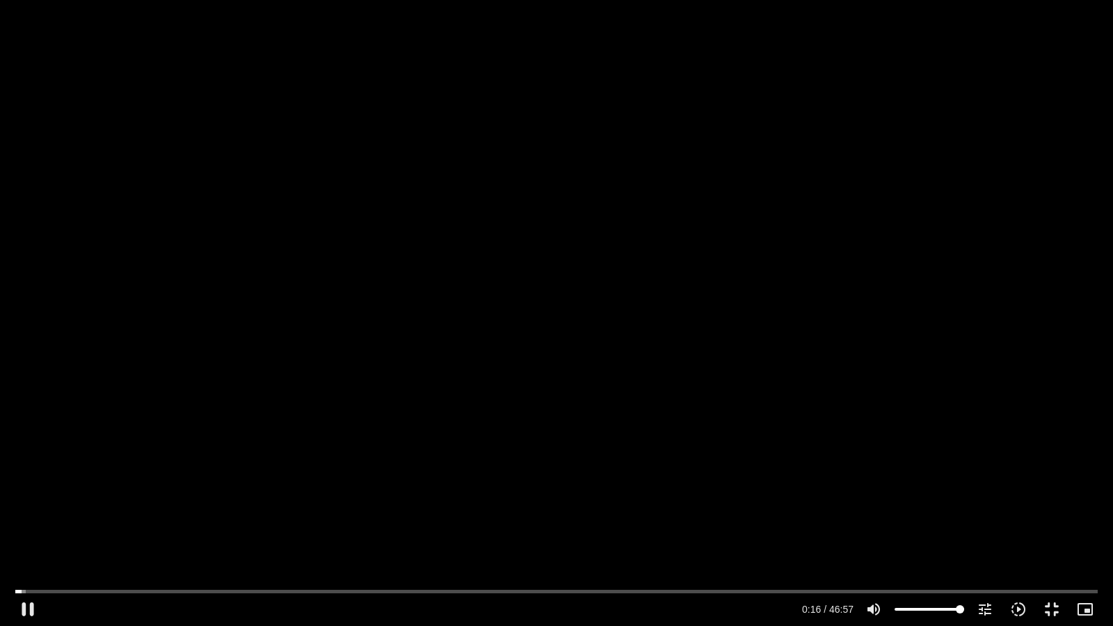
type input "992.52"
type input "16.808191"
type input "992.52"
type input "16.936097"
type input "992.52"
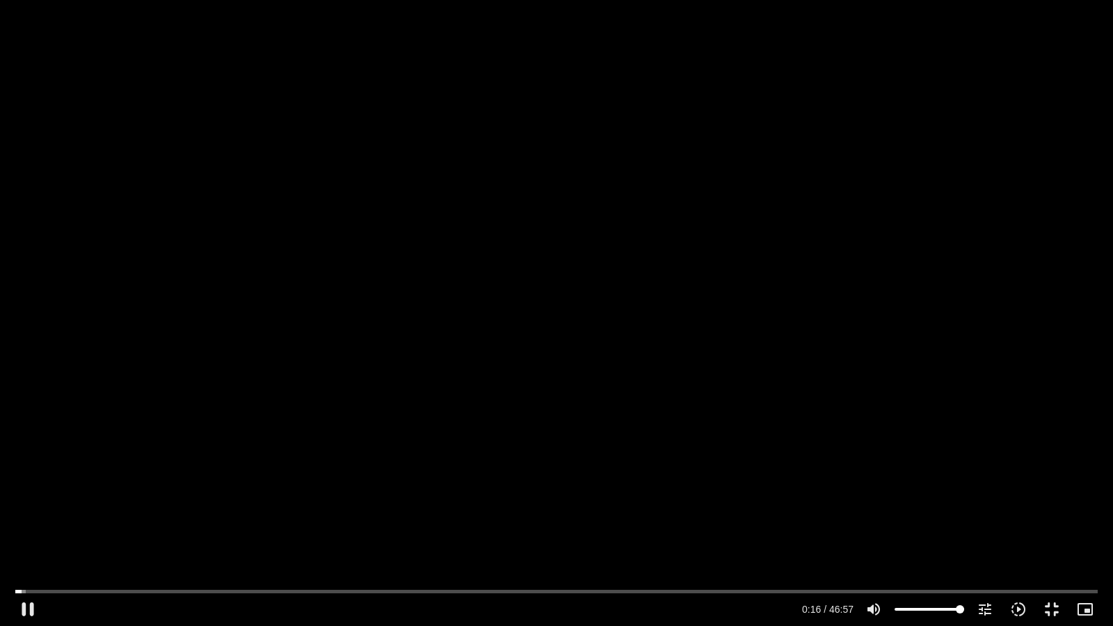
type input "17.067776"
type input "992.52"
type input "17.195197"
type input "992.52"
type input "17.320558"
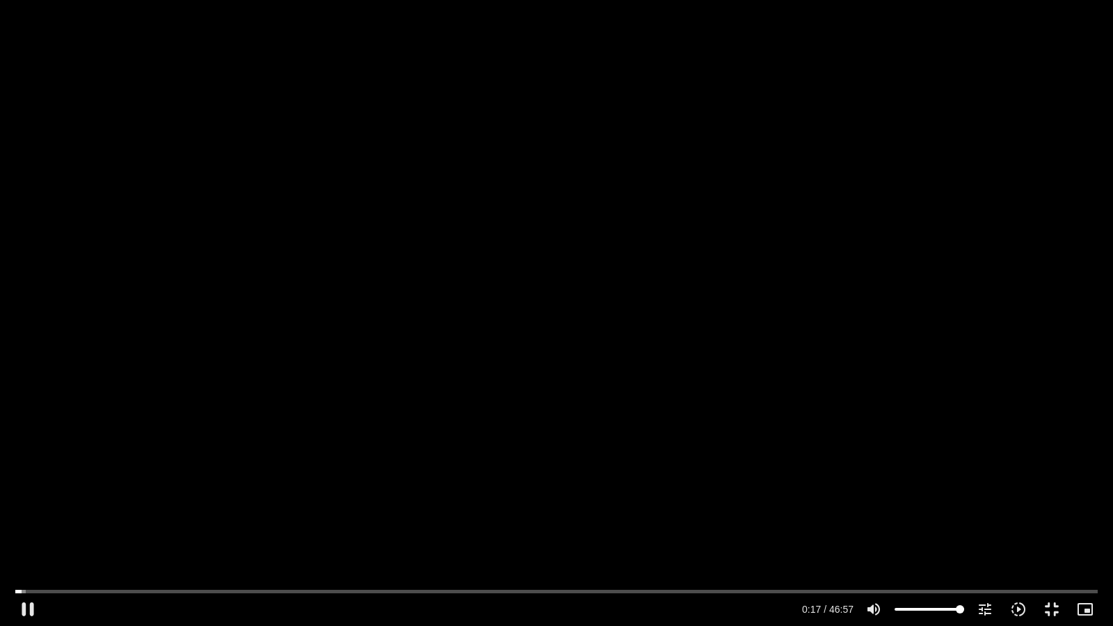
type input "992.52"
type input "17.448289"
type input "992.52"
type input "17.579287"
type input "992.52"
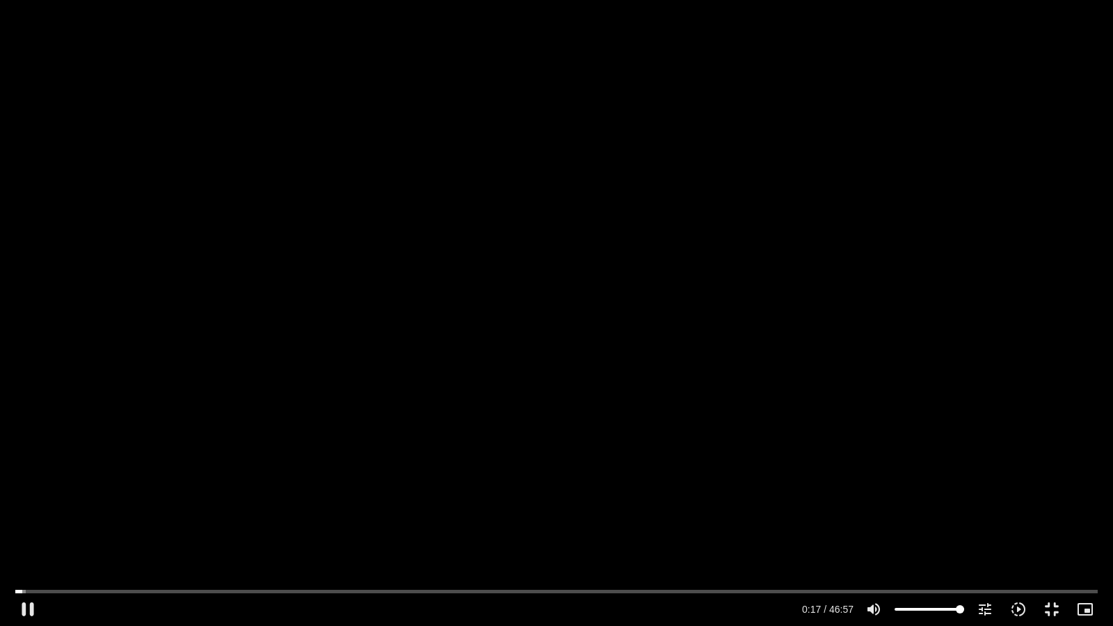
type input "17.7073"
type input "992.52"
type input "17.836747"
type input "992.52"
type input "17.963229"
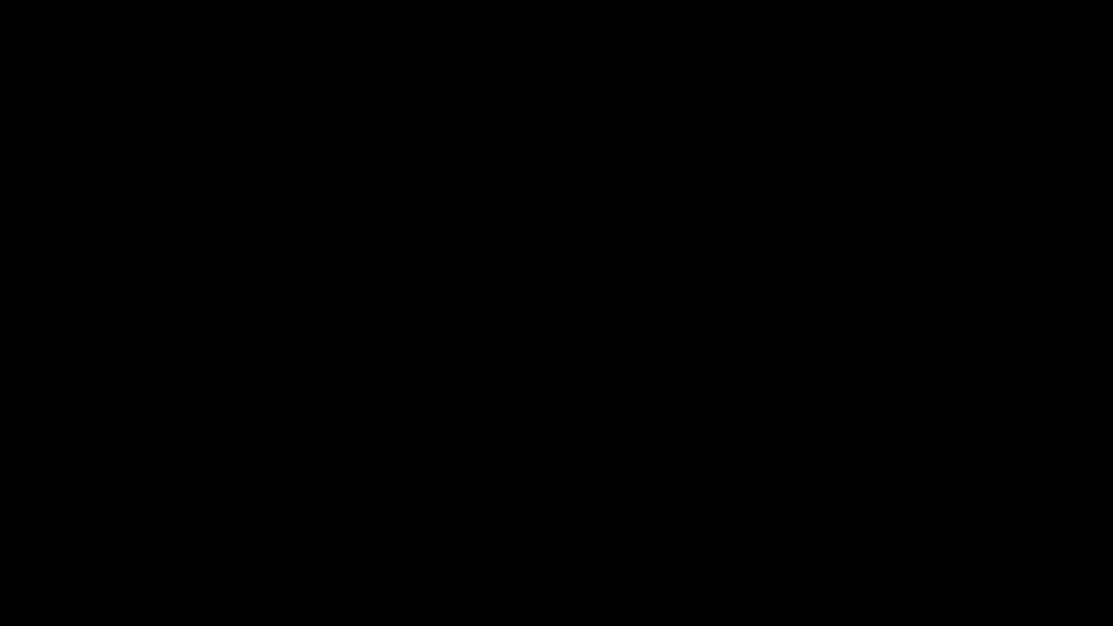
type input "992.52"
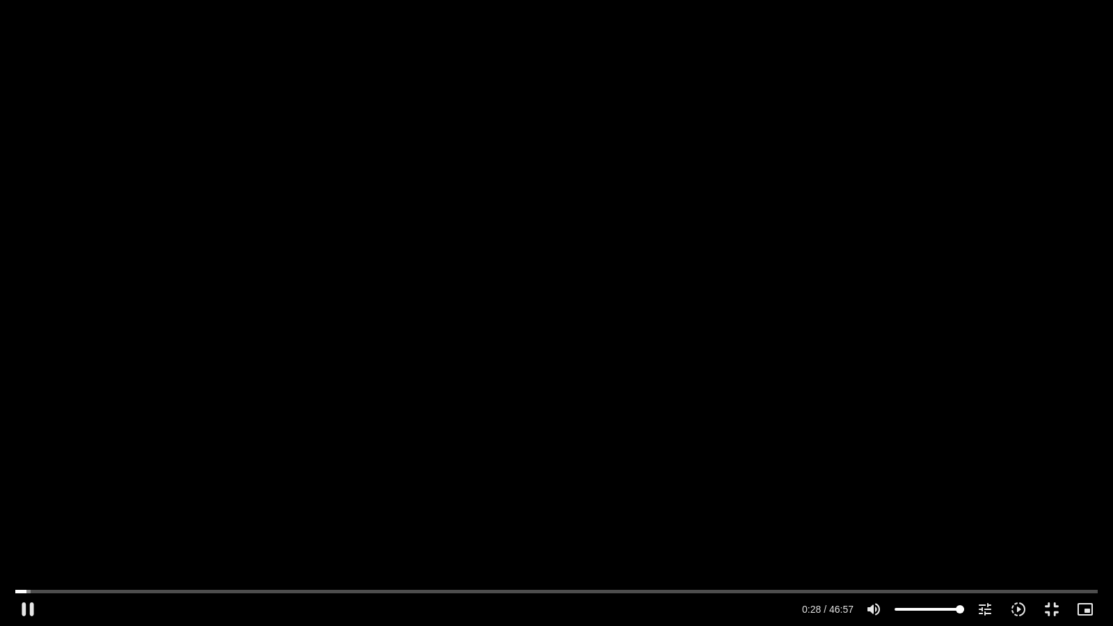
type input "28.856758"
type input "992.52"
type input "28.989682"
click at [26, 548] on button "pause" at bounding box center [27, 609] width 33 height 33
click at [29, 548] on button "play_arrow" at bounding box center [27, 609] width 33 height 33
